Goal: Task Accomplishment & Management: Complete application form

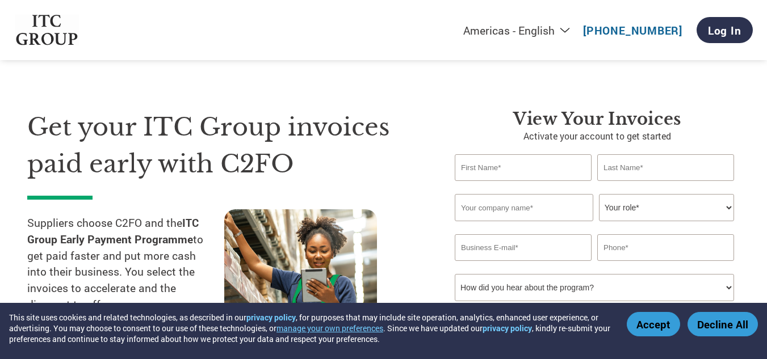
select select "en-[GEOGRAPHIC_DATA]"
click at [526, 166] on input "text" at bounding box center [523, 167] width 137 height 27
type input "MEENAKSHI"
type input "C L"
click at [540, 212] on input "text" at bounding box center [524, 207] width 139 height 27
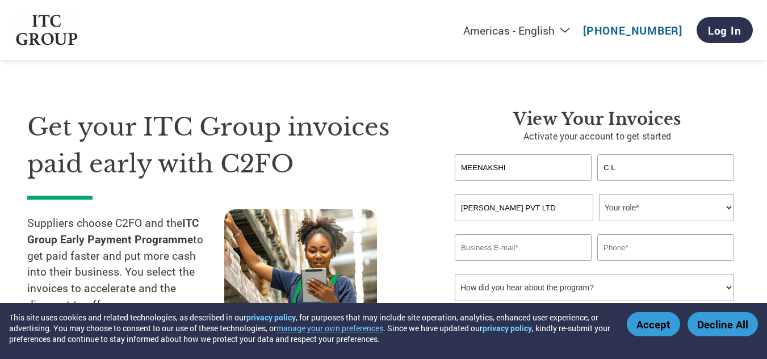
type input "[PERSON_NAME] PVT LTD"
click at [730, 208] on select "Your role* CFO Controller Credit Manager Finance Director Treasurer CEO Preside…" at bounding box center [666, 207] width 135 height 27
select select "OFFICE_MANAGER"
click at [599, 194] on select "Your role* CFO Controller Credit Manager Finance Director Treasurer CEO Preside…" at bounding box center [666, 207] width 135 height 27
click at [543, 253] on input "email" at bounding box center [523, 247] width 137 height 27
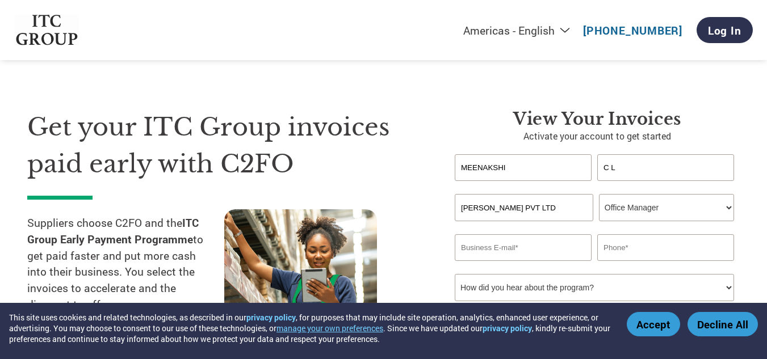
paste input "[EMAIL_ADDRESS][DOMAIN_NAME]"
type input "[EMAIL_ADDRESS][DOMAIN_NAME]"
click at [663, 250] on input "text" at bounding box center [665, 247] width 137 height 27
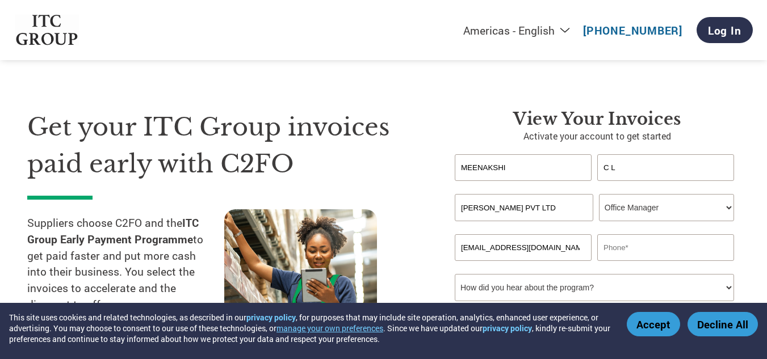
paste input "9686128989"
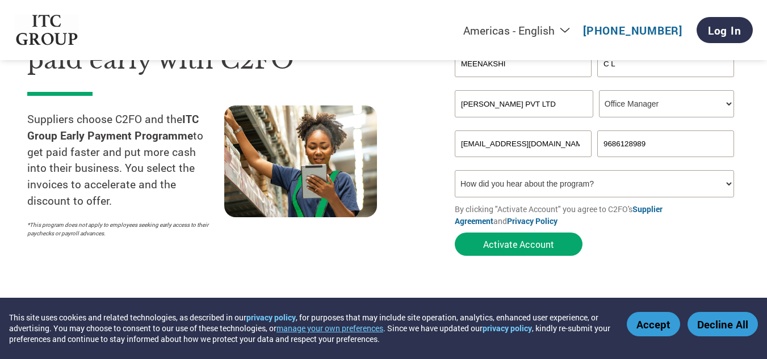
scroll to position [170, 0]
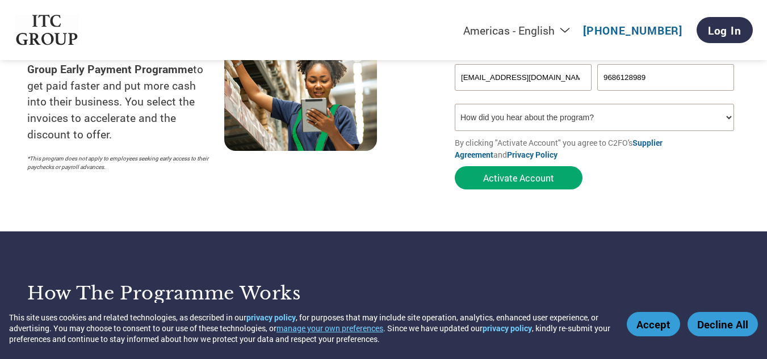
type input "9686128989"
click at [730, 116] on select "How did you hear about the program? Received a letter Email Social Media Online…" at bounding box center [594, 117] width 279 height 27
select select "Email"
click at [455, 104] on select "How did you hear about the program? Received a letter Email Social Media Online…" at bounding box center [594, 117] width 279 height 27
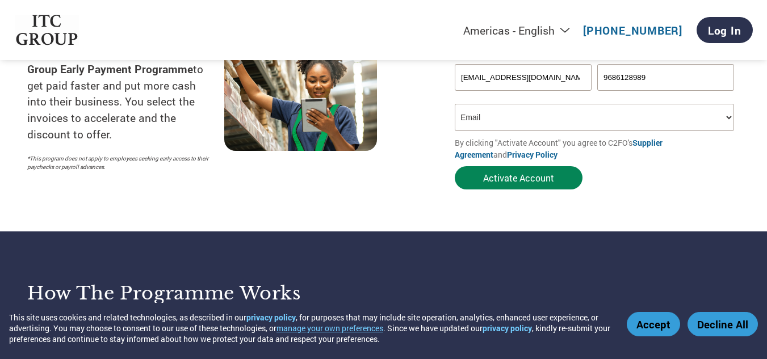
click at [523, 177] on button "Activate Account" at bounding box center [519, 177] width 128 height 23
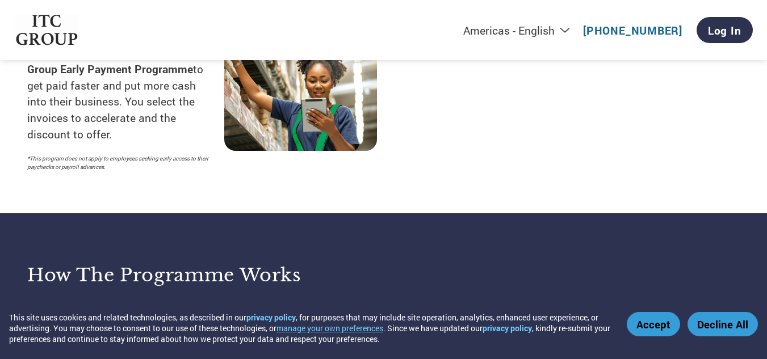
select select "en-[GEOGRAPHIC_DATA]"
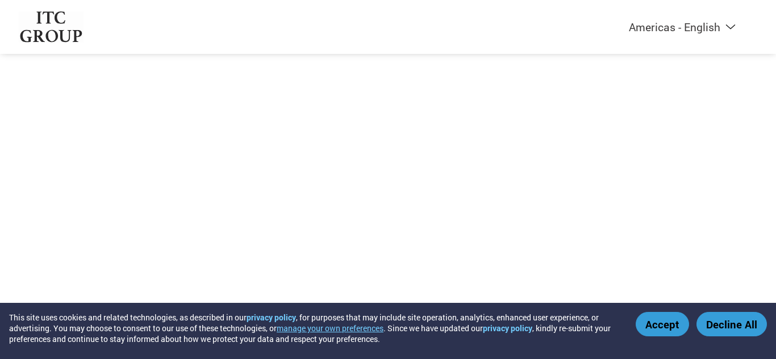
select select "en-[GEOGRAPHIC_DATA]"
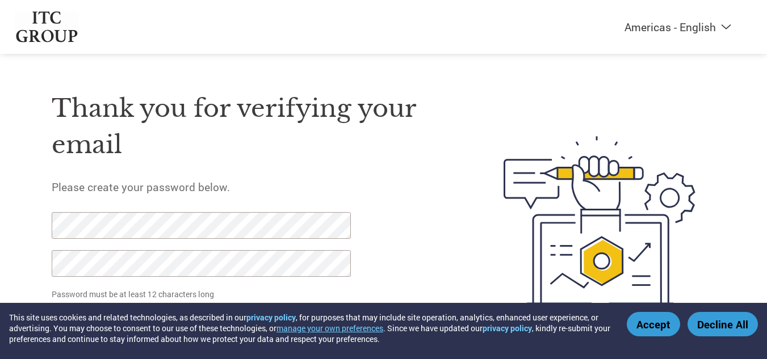
scroll to position [44, 0]
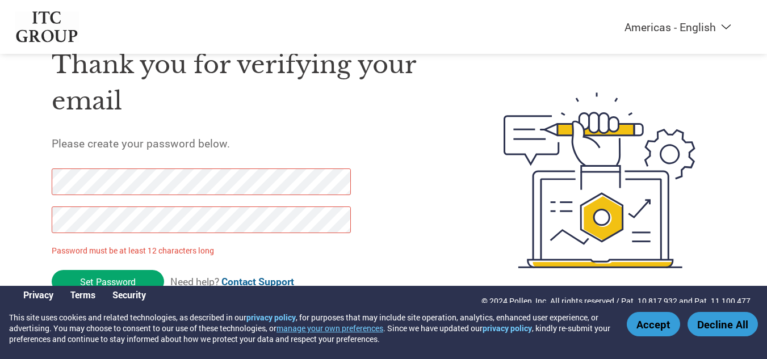
drag, startPoint x: 109, startPoint y: 279, endPoint x: 10, endPoint y: 183, distance: 137.7
click at [10, 183] on div "Americas - English Américas - Español [GEOGRAPHIC_DATA] - Português Amériques -…" at bounding box center [383, 135] width 767 height 358
click at [33, 181] on div "Thank you for verifying your email Please create your password below. Password …" at bounding box center [384, 180] width 738 height 301
click at [31, 218] on div "Thank you for verifying your email Please create your password below. Password …" at bounding box center [384, 180] width 738 height 301
click at [5, 209] on div "Americas - English Américas - Español [GEOGRAPHIC_DATA] - Português Amériques -…" at bounding box center [383, 135] width 767 height 358
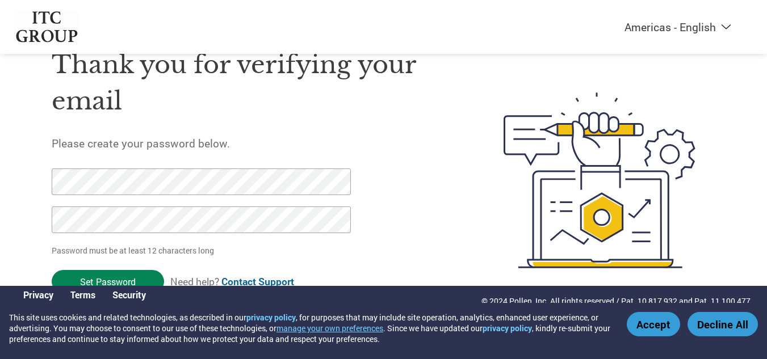
click at [118, 282] on input "Set Password" at bounding box center [108, 281] width 112 height 23
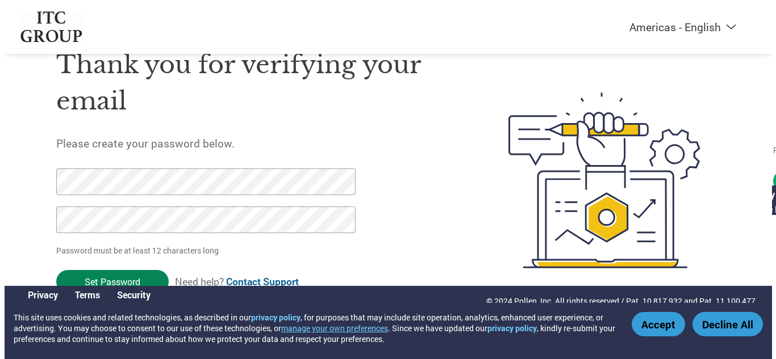
scroll to position [0, 0]
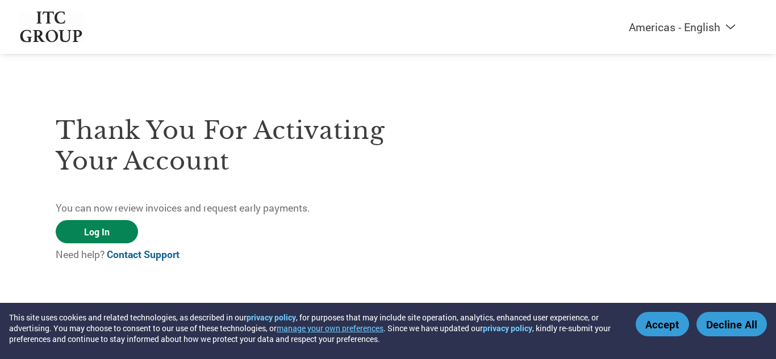
click at [100, 229] on link "Log In" at bounding box center [97, 231] width 82 height 23
